Goal: Transaction & Acquisition: Obtain resource

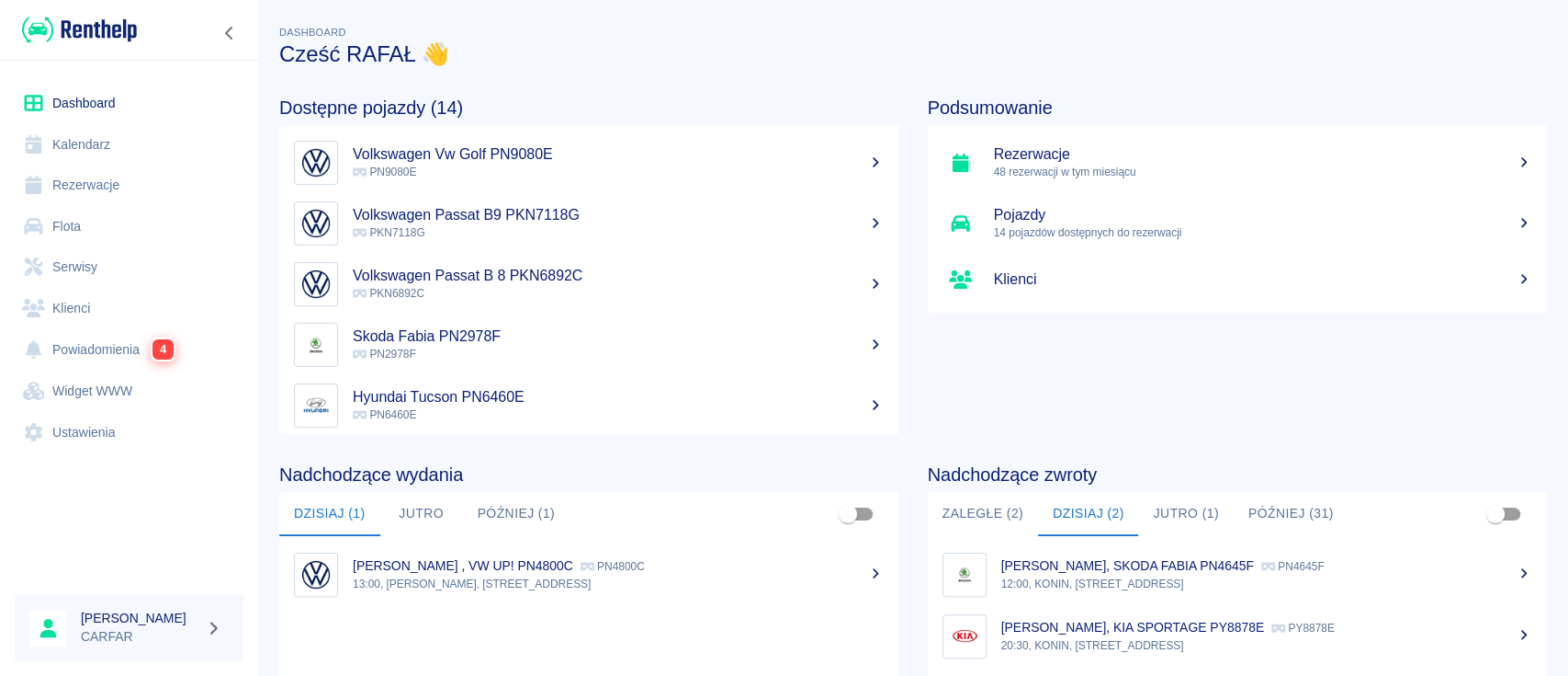
click at [101, 18] on img at bounding box center [79, 30] width 114 height 30
click at [99, 182] on link "Rezerwacje" at bounding box center [129, 185] width 229 height 42
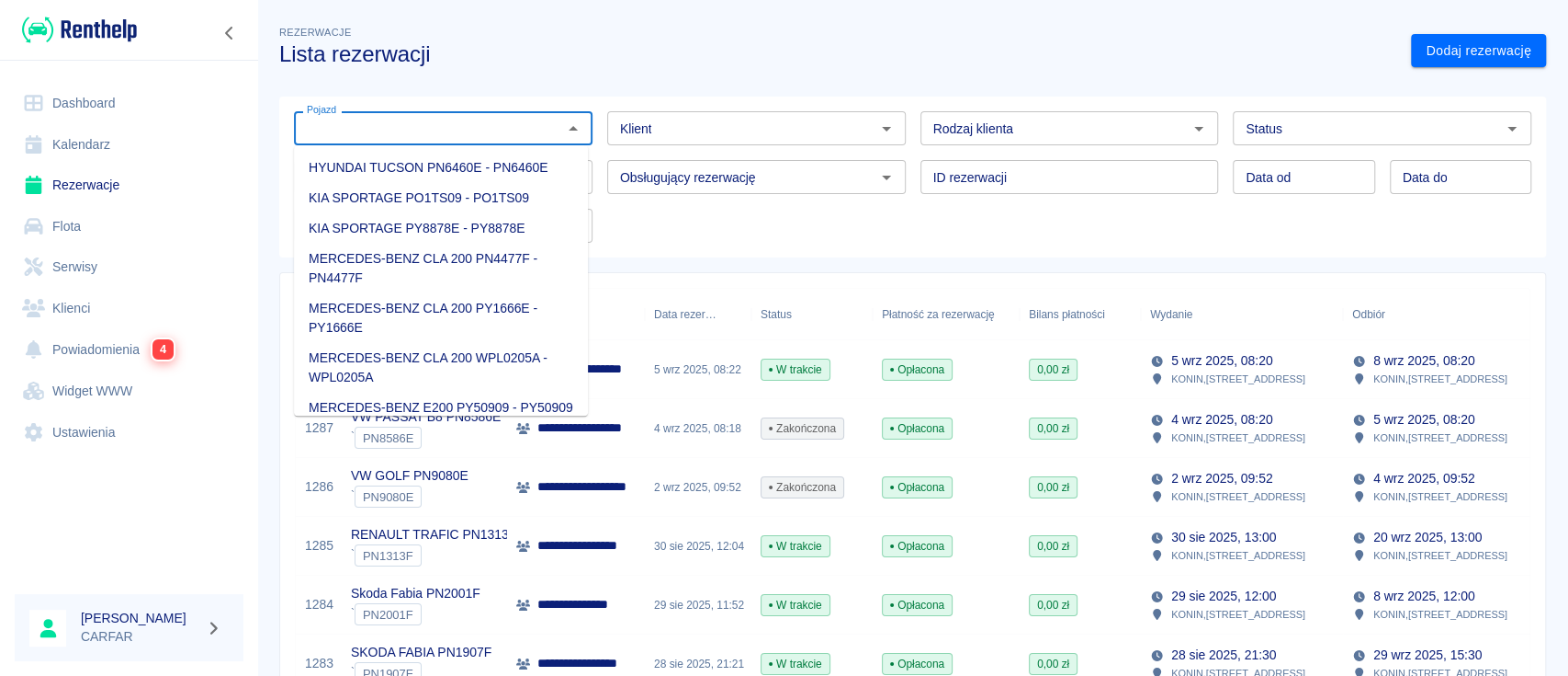
click at [544, 136] on input "Pojazd" at bounding box center [428, 127] width 257 height 23
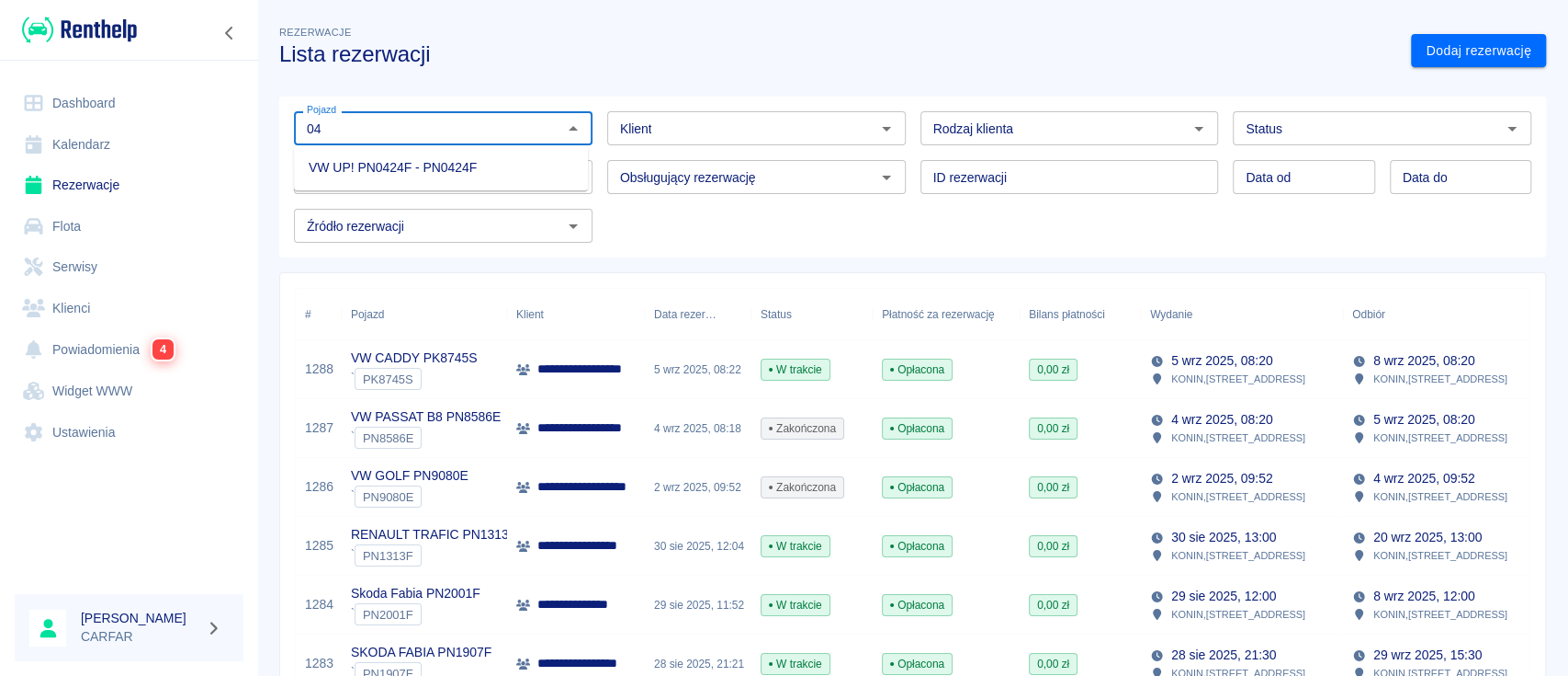
click at [509, 175] on li "VW UP! PN0424F - PN0424F" at bounding box center [441, 167] width 294 height 30
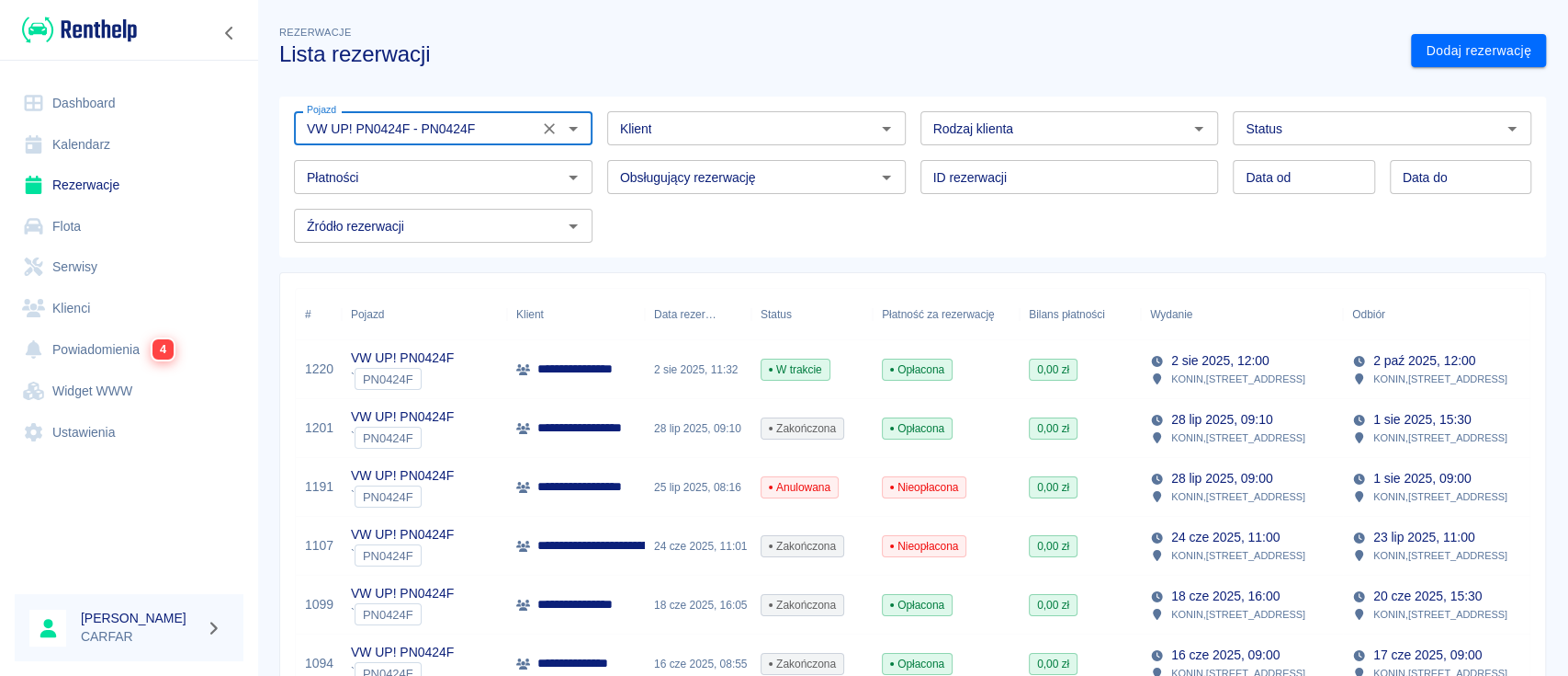
type input "VW UP! PN0424F - PN0424F"
click at [599, 377] on p "**********" at bounding box center [599, 368] width 125 height 19
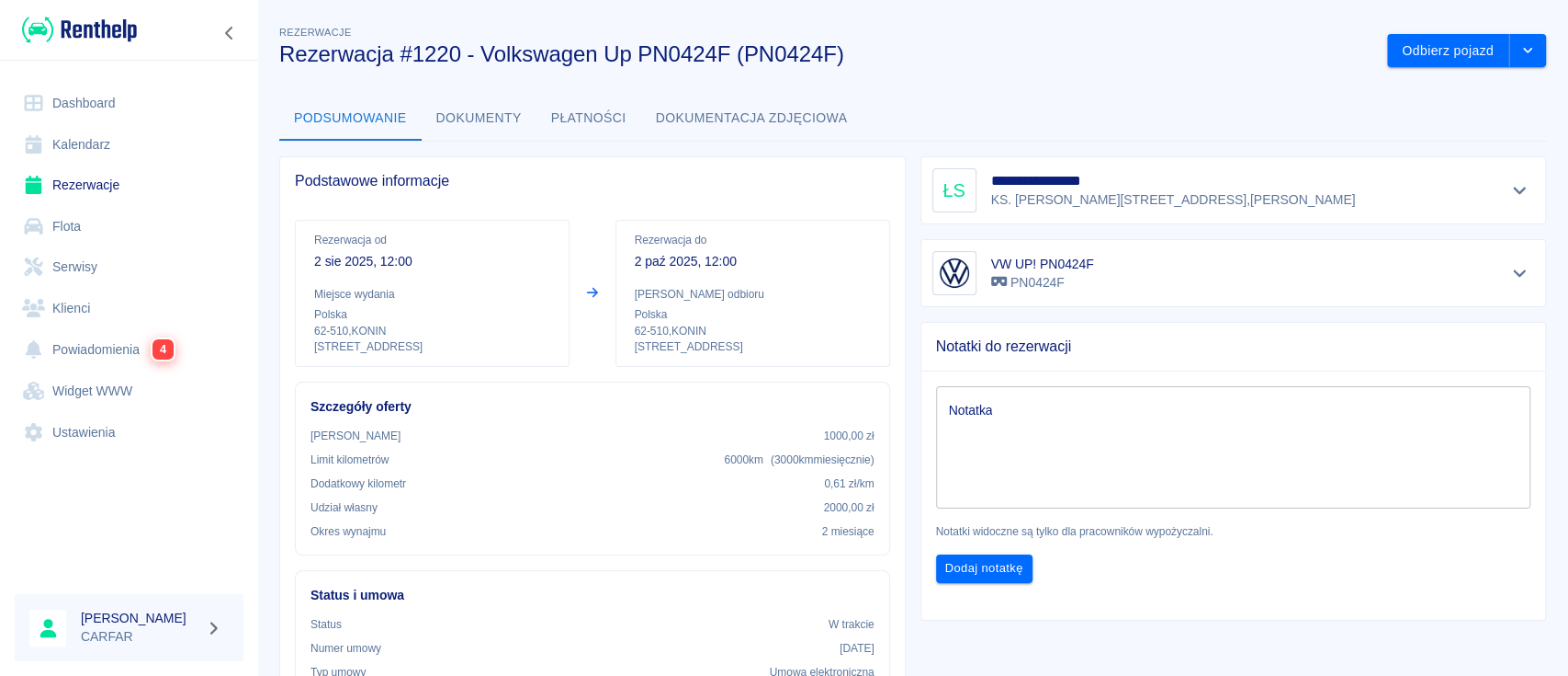
click at [459, 112] on button "Dokumenty" at bounding box center [479, 119] width 114 height 44
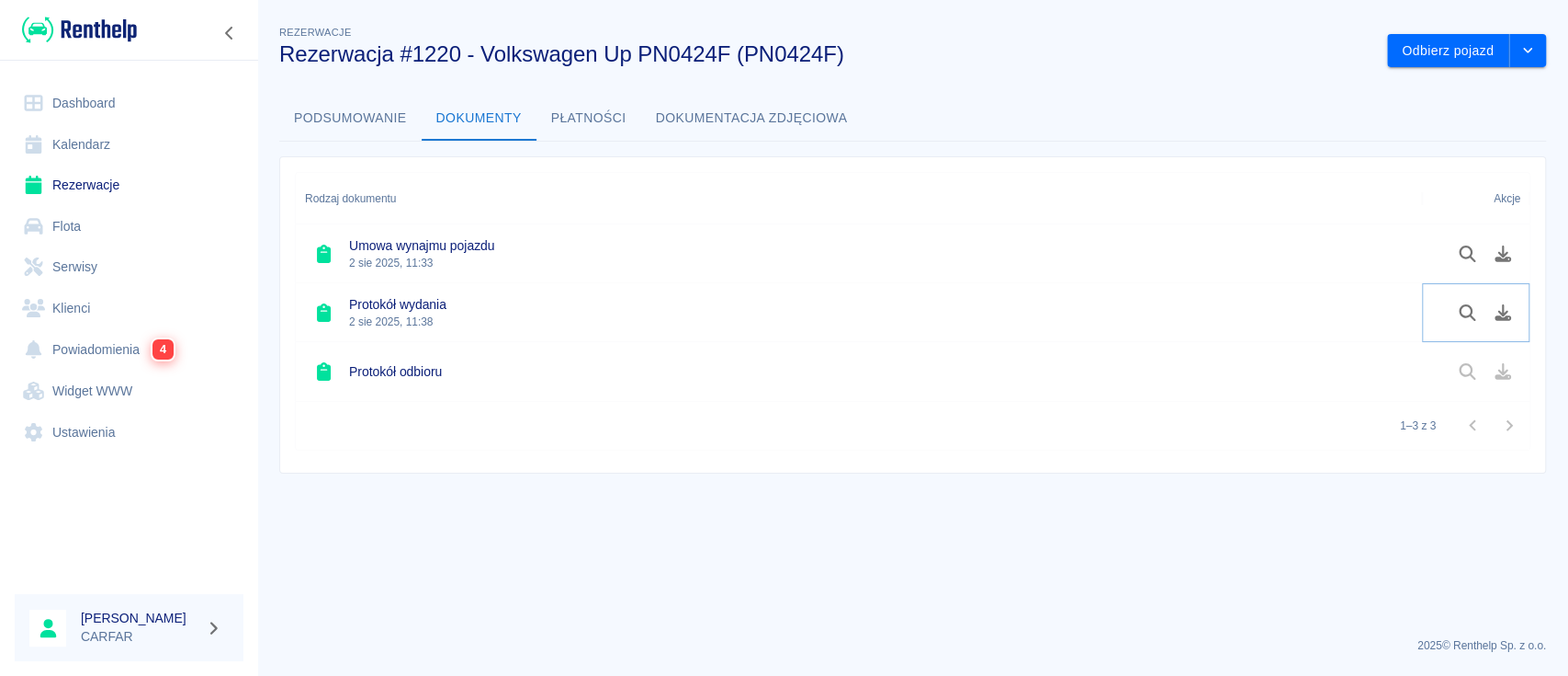
click at [1499, 319] on icon "Pobierz dokument" at bounding box center [1503, 313] width 17 height 17
click at [1509, 260] on icon "Pobierz dokument" at bounding box center [1503, 254] width 17 height 17
